Goal: Task Accomplishment & Management: Manage account settings

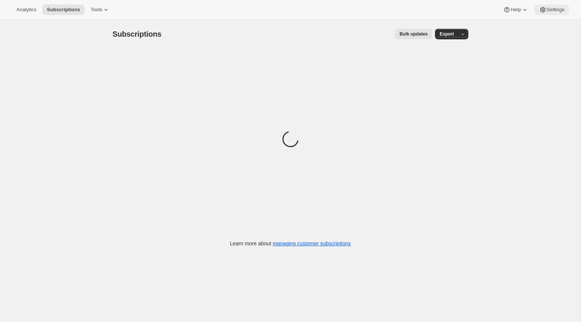
click at [557, 6] on button "Settings" at bounding box center [551, 9] width 34 height 10
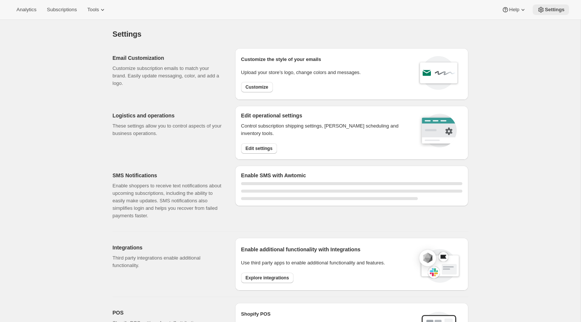
select select "22:00"
select select "09:00"
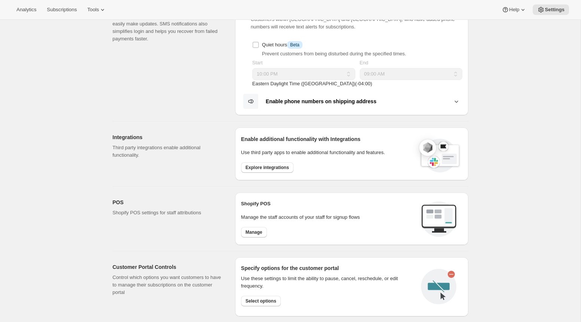
scroll to position [220, 0]
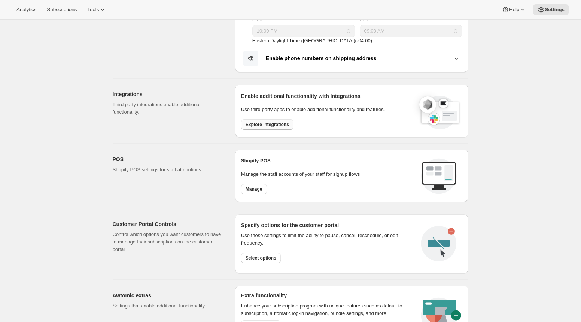
click at [276, 120] on button "Explore integrations" at bounding box center [267, 124] width 52 height 10
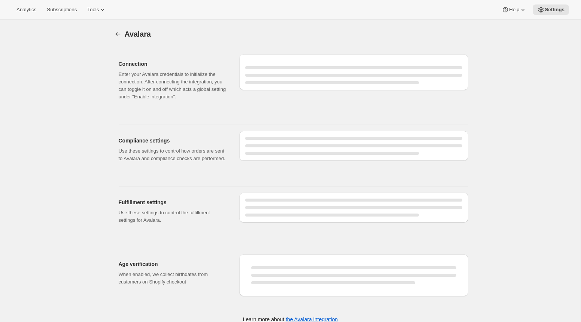
select select "WineCareLogistics"
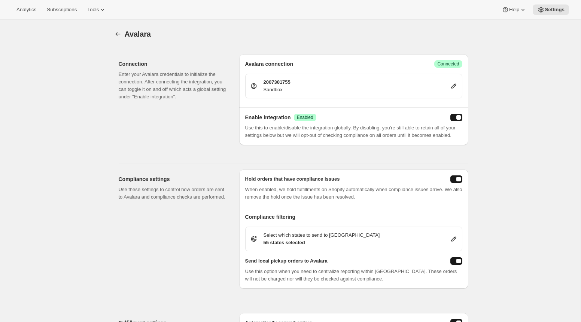
click at [452, 90] on div "2007301755 Sandbox" at bounding box center [353, 86] width 207 height 15
select select "development"
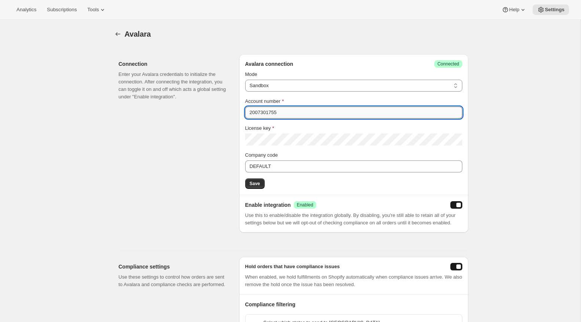
click at [345, 112] on input "2007301755" at bounding box center [353, 113] width 217 height 12
